Goal: Book appointment/travel/reservation

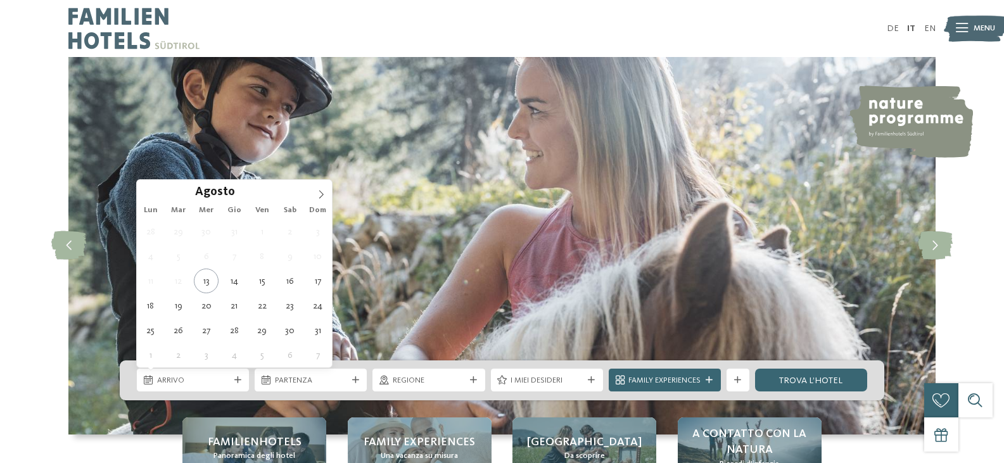
click at [239, 382] on icon at bounding box center [237, 380] width 7 height 7
type div "28.08.2025"
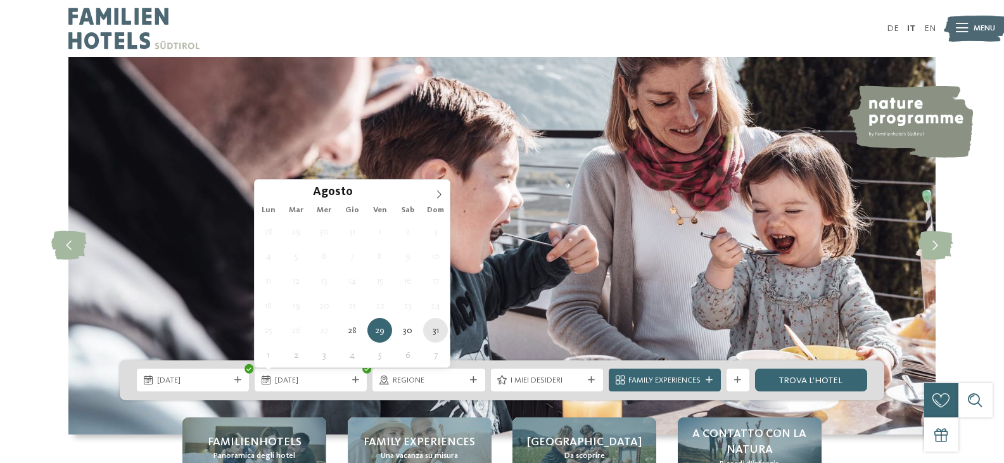
type div "31.08.2025"
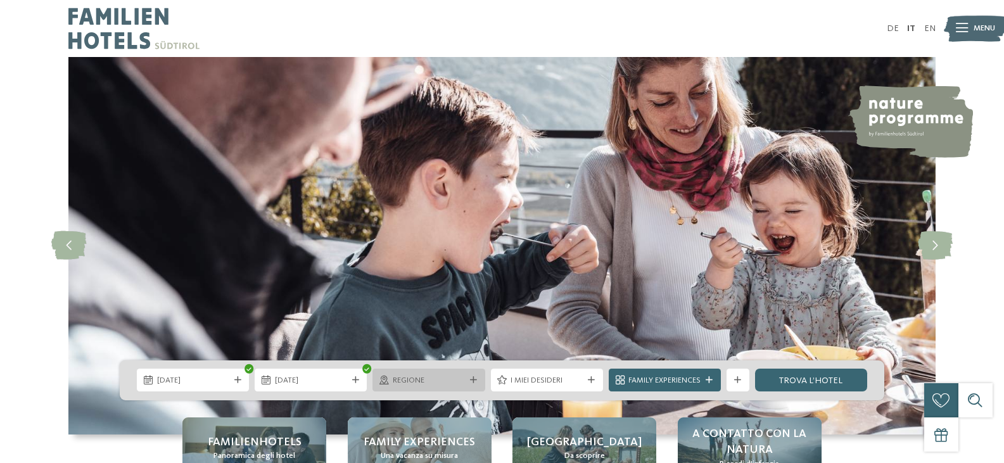
click at [456, 378] on span "Regione" at bounding box center [429, 380] width 72 height 11
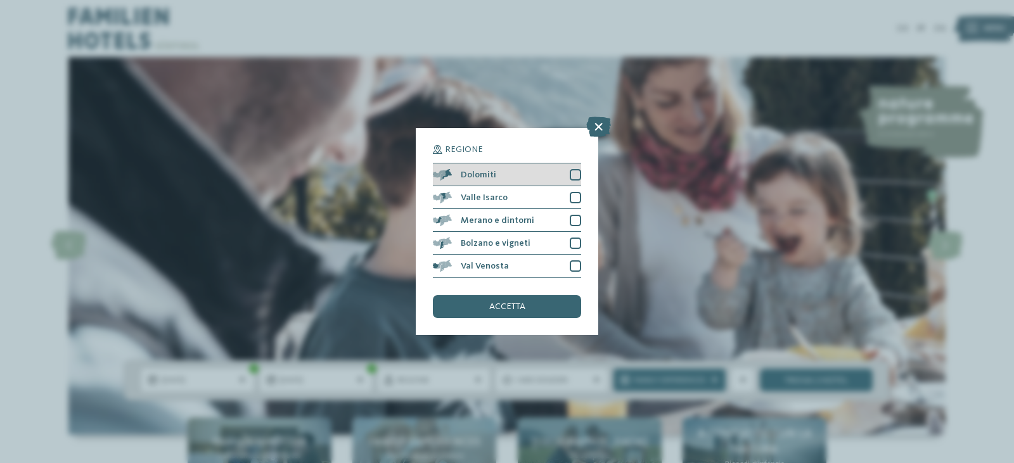
click at [575, 174] on div at bounding box center [575, 174] width 11 height 11
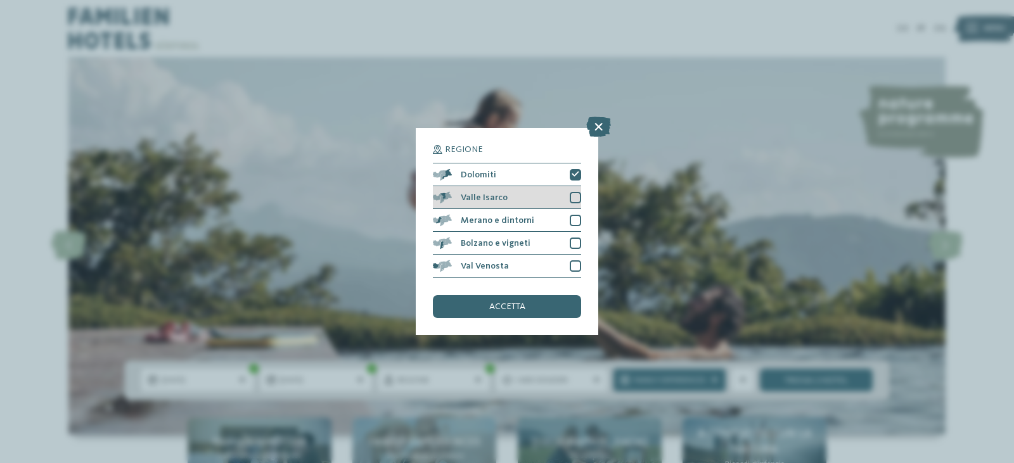
click at [573, 198] on div at bounding box center [575, 197] width 11 height 11
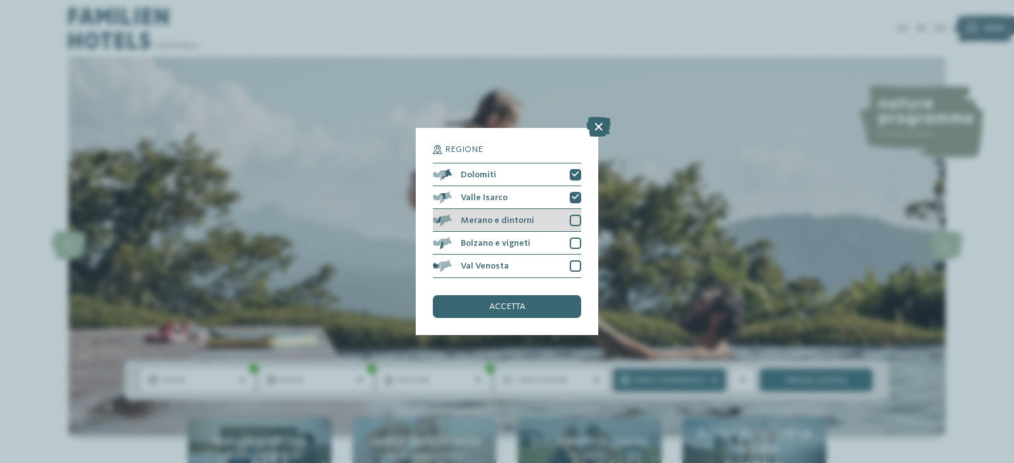
click at [575, 215] on div at bounding box center [575, 220] width 11 height 11
click at [573, 239] on div at bounding box center [575, 243] width 11 height 11
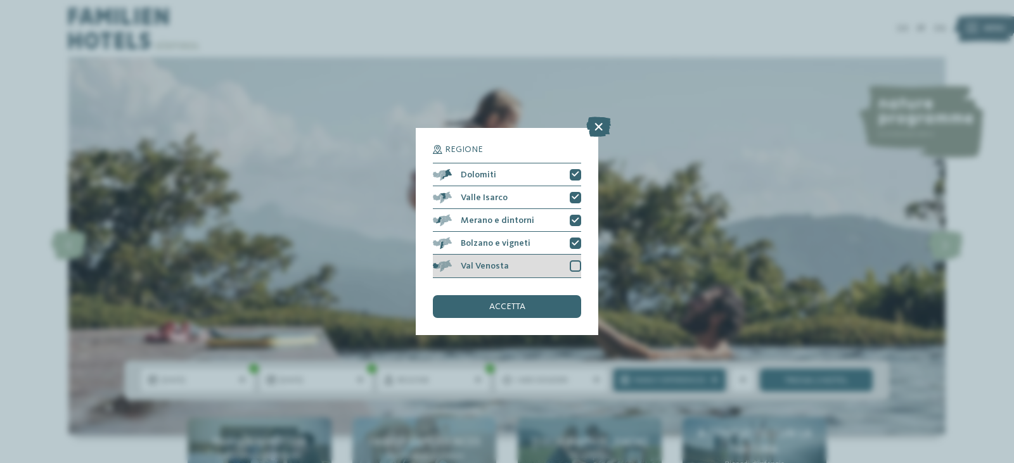
click at [574, 261] on div at bounding box center [575, 265] width 11 height 11
click at [543, 298] on div "accetta" at bounding box center [507, 306] width 148 height 23
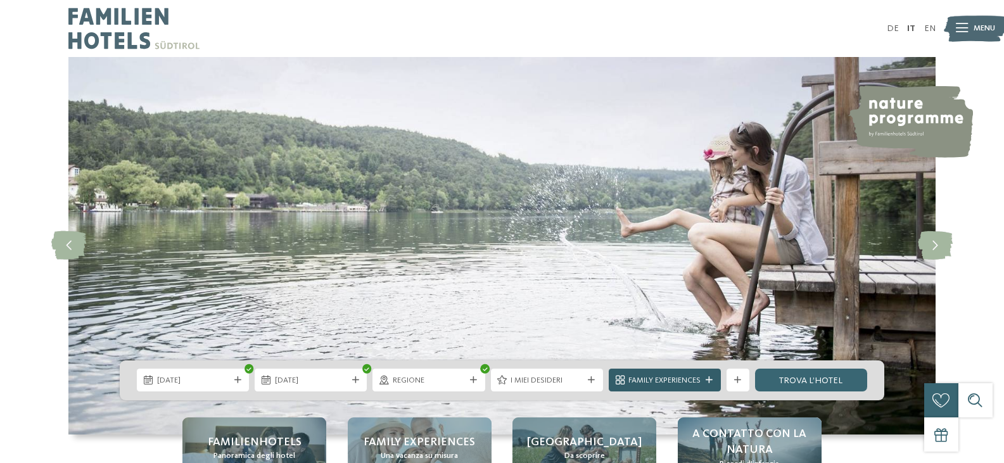
click at [705, 378] on div at bounding box center [709, 380] width 11 height 7
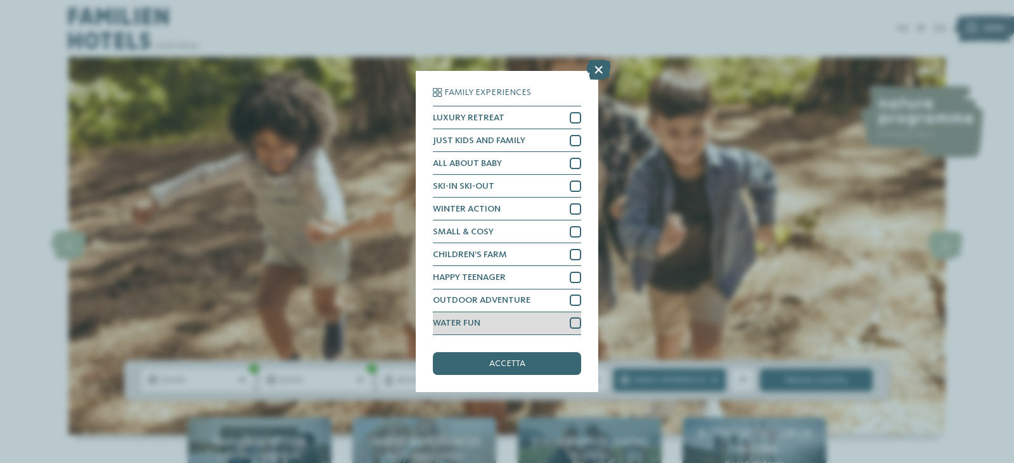
click at [574, 319] on div at bounding box center [575, 322] width 11 height 11
click at [511, 362] on span "accetta" at bounding box center [507, 363] width 36 height 9
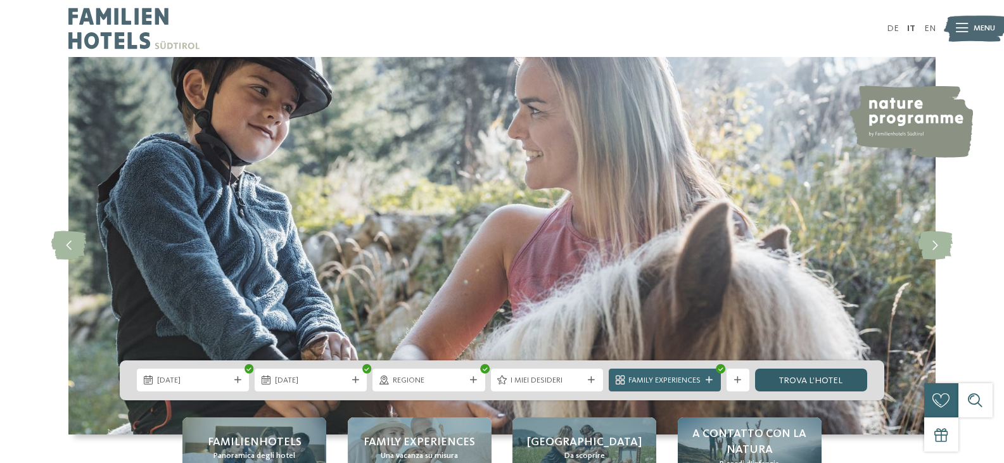
click at [834, 374] on link "trova l’hotel" at bounding box center [811, 380] width 112 height 23
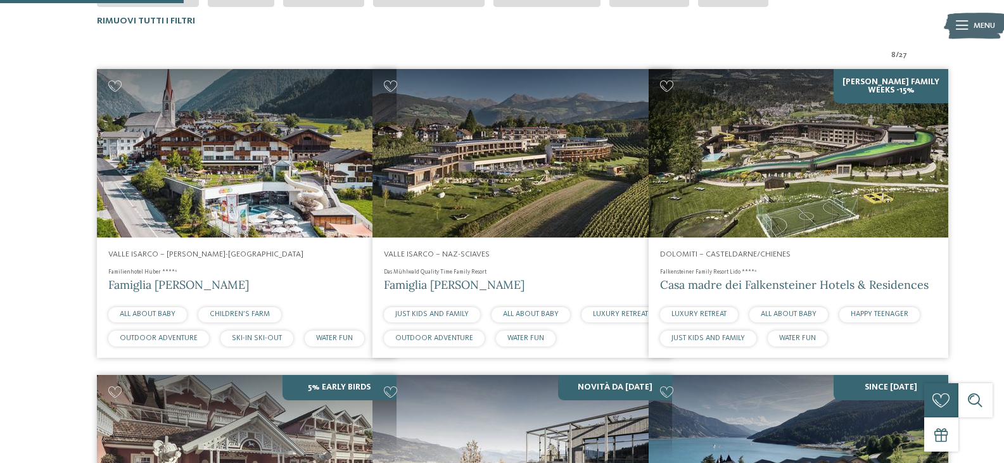
scroll to position [279, 0]
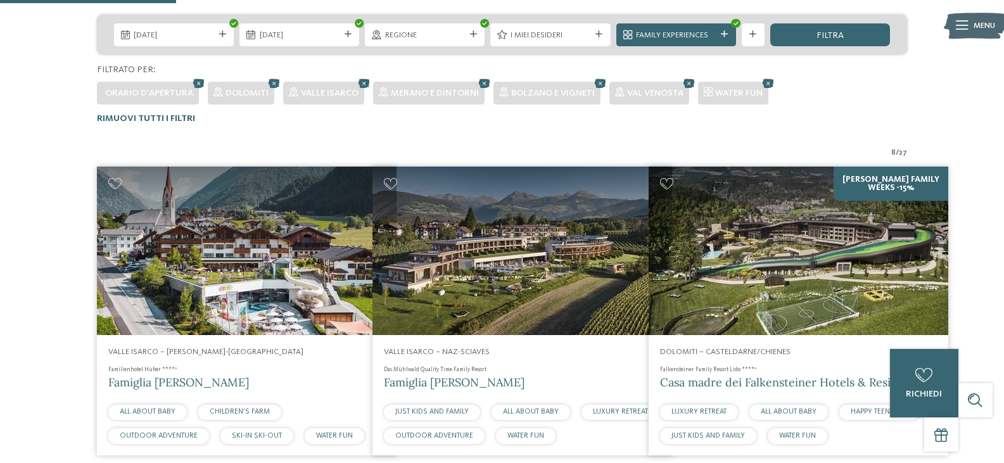
click at [147, 380] on span "Famiglia [PERSON_NAME]" at bounding box center [178, 382] width 141 height 15
click at [815, 262] on img at bounding box center [799, 251] width 300 height 169
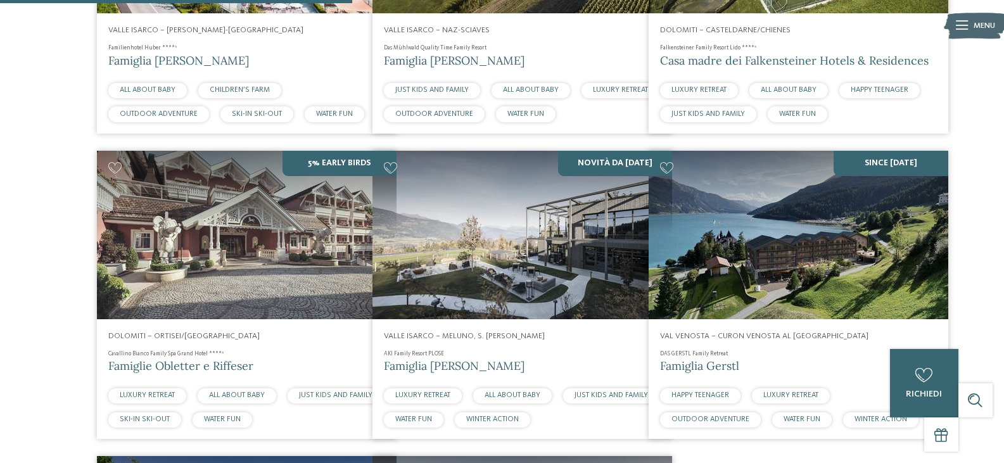
scroll to position [335, 0]
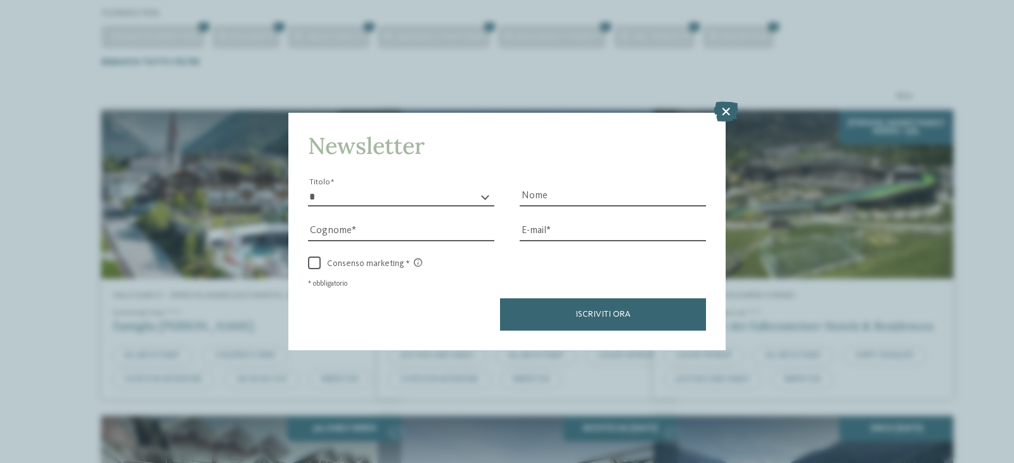
drag, startPoint x: 710, startPoint y: 103, endPoint x: 727, endPoint y: 113, distance: 20.4
click at [711, 103] on div "Newsletter * ****** ******* ******** ****** Titolo Nome Cognome Fax" at bounding box center [507, 231] width 1014 height 463
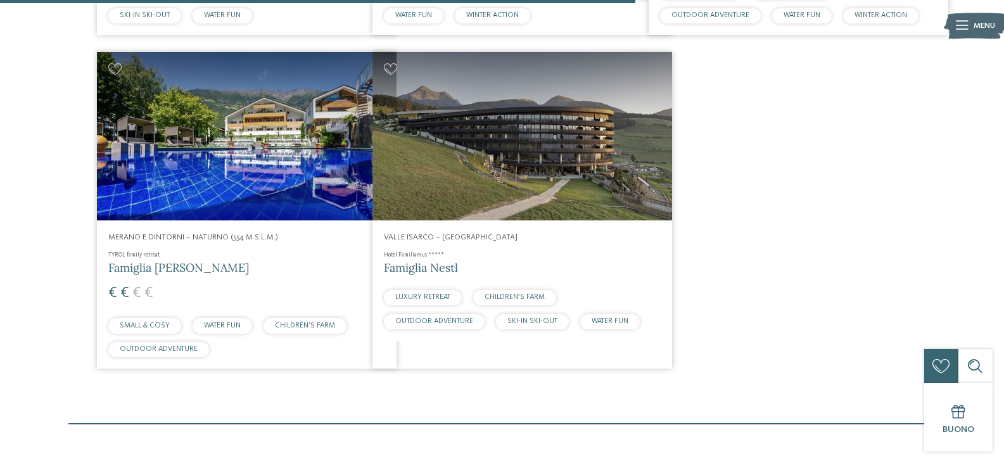
scroll to position [981, 0]
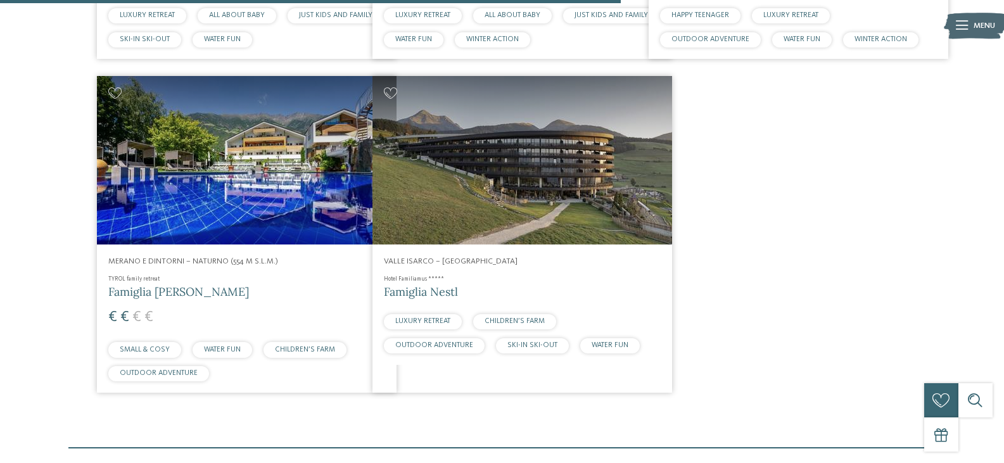
click at [181, 262] on span "Merano e dintorni – Naturno (554 m s.l.m.)" at bounding box center [193, 261] width 170 height 8
click at [547, 161] on img at bounding box center [523, 160] width 300 height 169
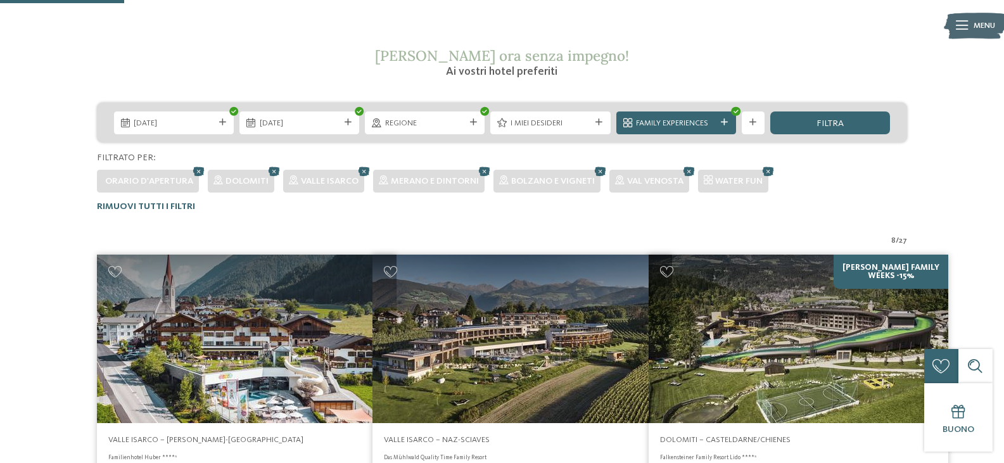
scroll to position [182, 0]
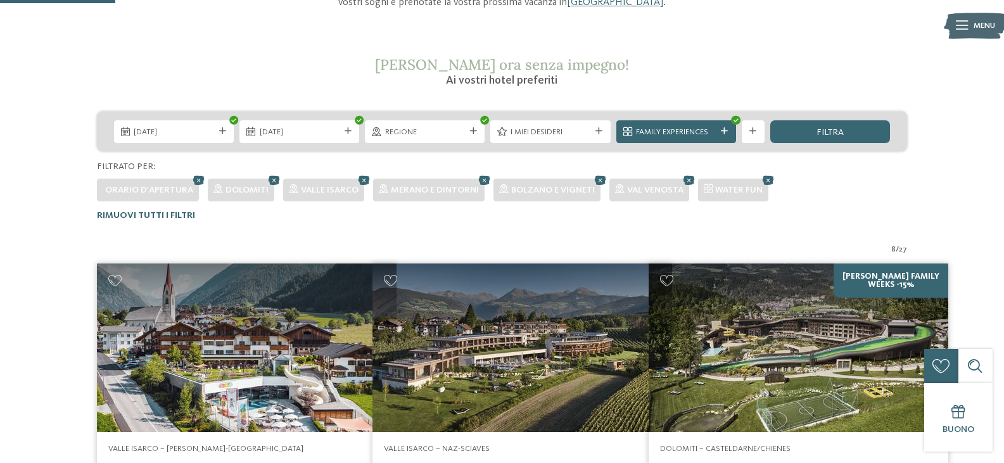
click at [258, 346] on img at bounding box center [247, 348] width 300 height 169
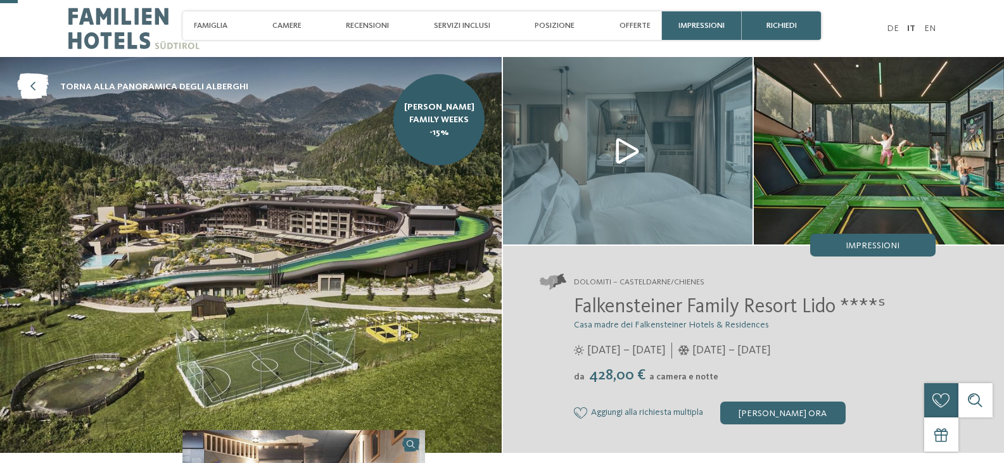
scroll to position [68, 0]
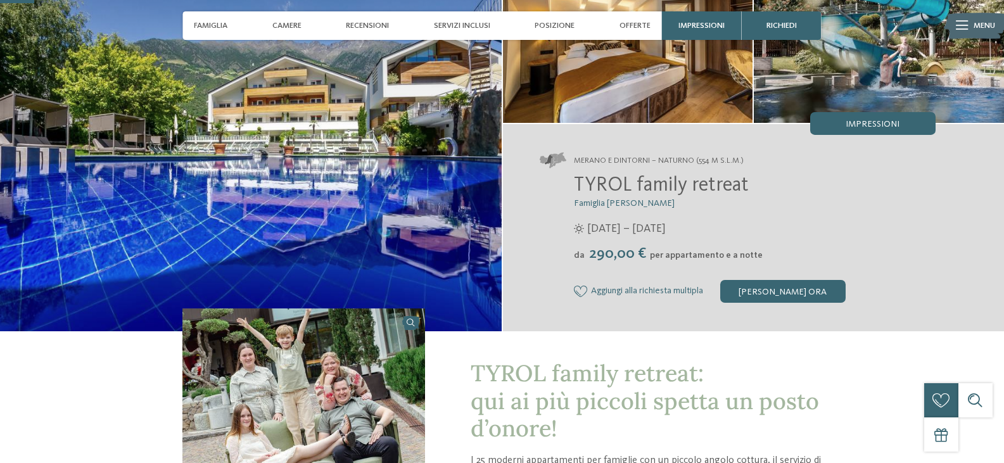
scroll to position [133, 0]
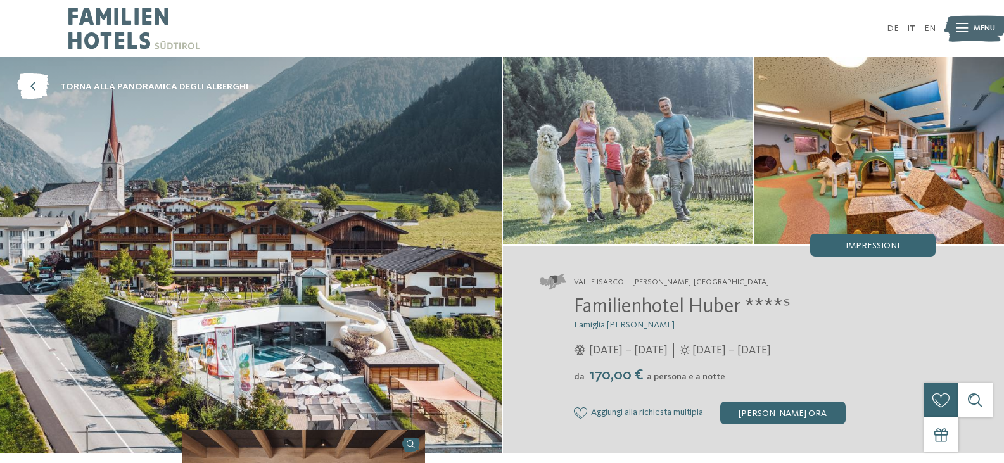
click at [333, 299] on img at bounding box center [251, 255] width 502 height 396
